Goal: Task Accomplishment & Management: Complete application form

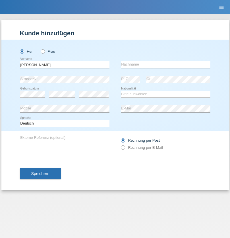
type input "[PERSON_NAME]"
click at [166, 64] on input "text" at bounding box center [166, 64] width 90 height 7
type input "Blott"
select select "DE"
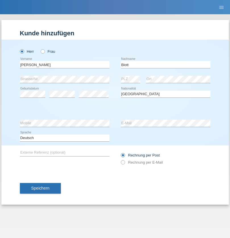
select select "C"
select select "16"
select select "03"
select select "2021"
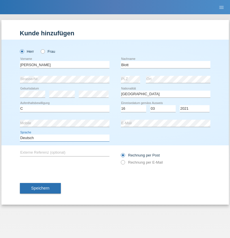
select select "en"
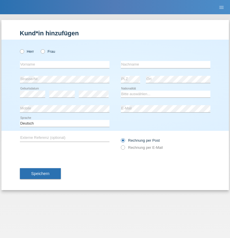
radio input "true"
click at [65, 64] on input "text" at bounding box center [65, 64] width 90 height 7
type input "Pascal"
click at [166, 64] on input "text" at bounding box center [166, 64] width 90 height 7
type input "Blott"
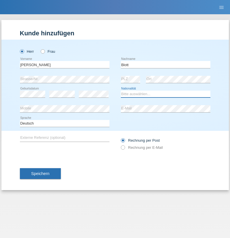
select select "DE"
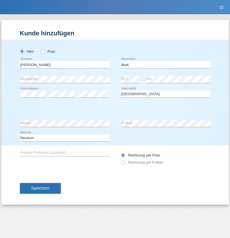
select select "C"
select select "16"
select select "03"
select select "2021"
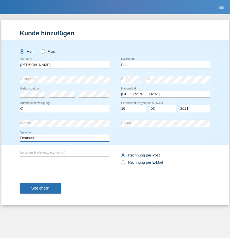
select select "en"
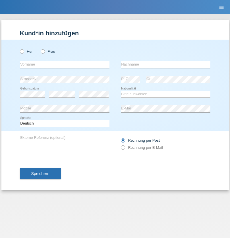
radio input "true"
click at [65, 64] on input "text" at bounding box center [65, 64] width 90 height 7
type input "Tatiana"
click at [166, 64] on input "text" at bounding box center [166, 64] width 90 height 7
type input "Thoma"
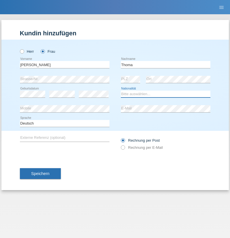
select select "CH"
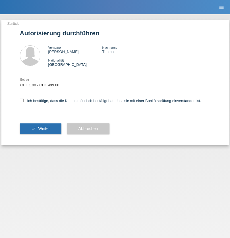
select select "1"
checkbox input "true"
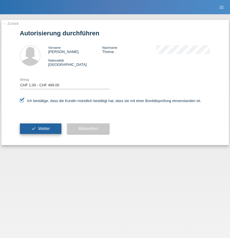
click at [40, 128] on span "Weiter" at bounding box center [44, 128] width 12 height 5
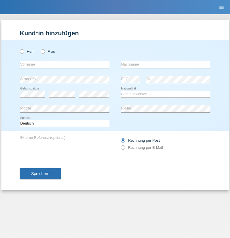
radio input "true"
click at [65, 64] on input "text" at bounding box center [65, 64] width 90 height 7
type input "[PERSON_NAME]"
click at [166, 64] on input "text" at bounding box center [166, 64] width 90 height 7
type input "Jeanneret"
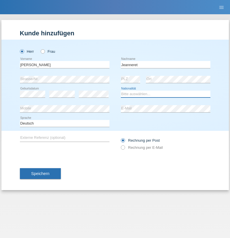
select select "CH"
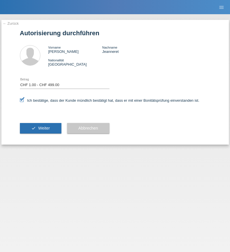
select select "1"
click at [40, 128] on span "Weiter" at bounding box center [44, 128] width 12 height 5
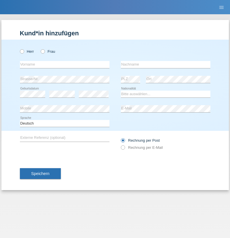
radio input "true"
click at [65, 64] on input "text" at bounding box center [65, 64] width 90 height 7
type input "Durim"
click at [166, 64] on input "text" at bounding box center [166, 64] width 90 height 7
type input "Nezi"
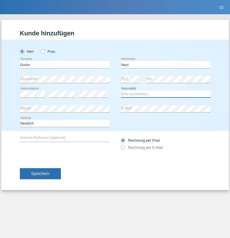
select select "MK"
select select "C"
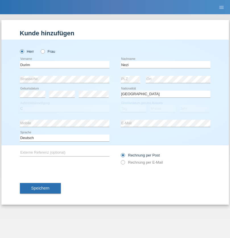
select select "26"
select select "03"
select select "1992"
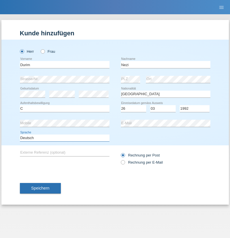
select select "en"
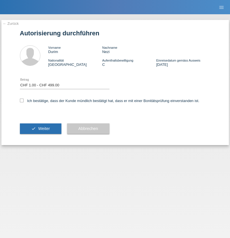
select select "1"
checkbox input "true"
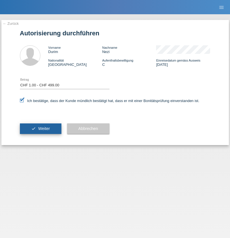
click at [40, 128] on span "Weiter" at bounding box center [44, 128] width 12 height 5
